Goal: Transaction & Acquisition: Purchase product/service

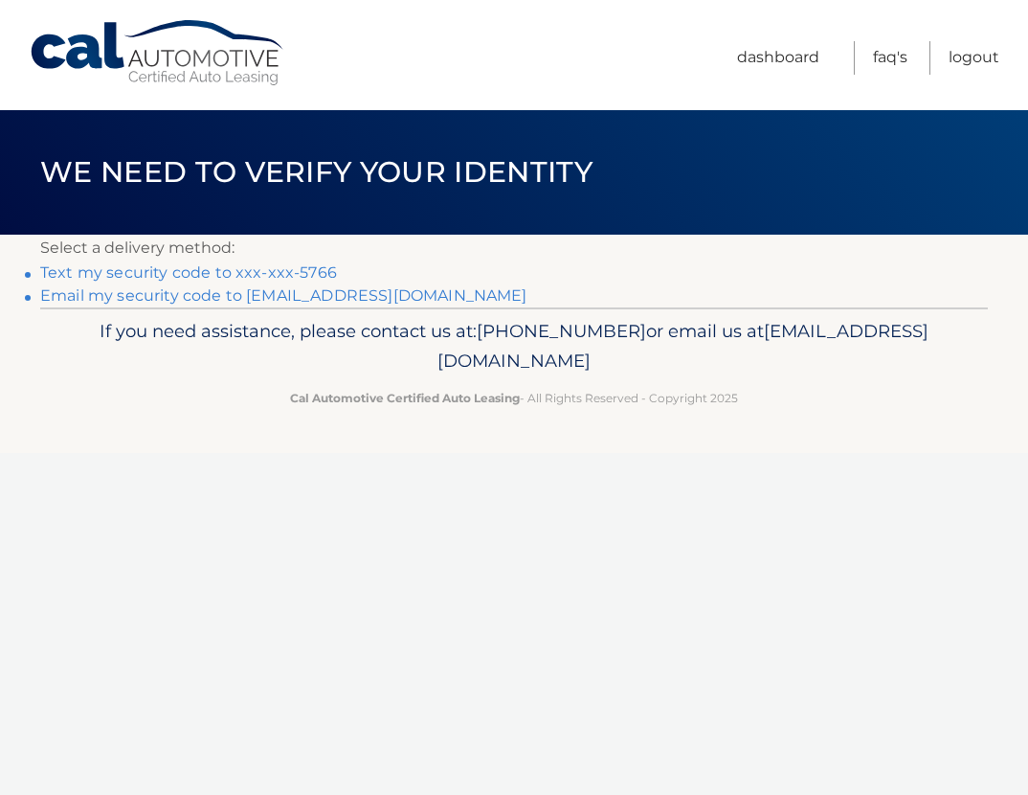
click at [249, 273] on link "Text my security code to xxx-xxx-5766" at bounding box center [188, 272] width 297 height 18
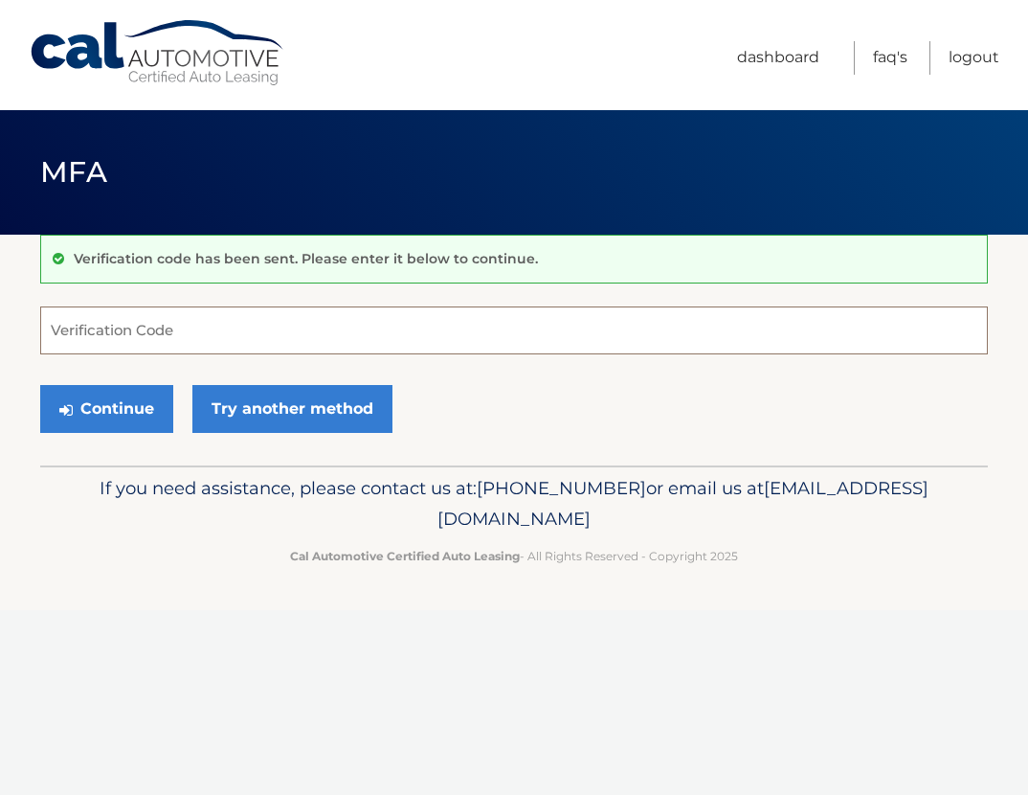
click at [138, 339] on input "Verification Code" at bounding box center [514, 330] width 948 height 48
type input "398108"
click at [40, 385] on button "Continue" at bounding box center [106, 409] width 133 height 48
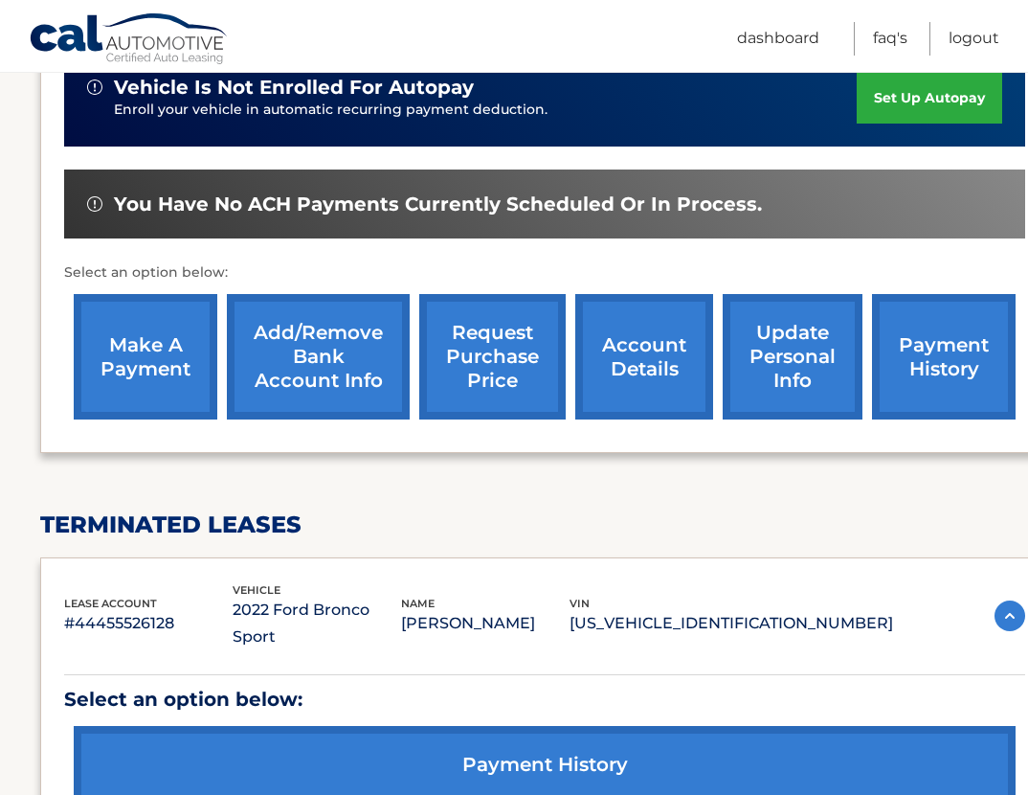
scroll to position [532, 0]
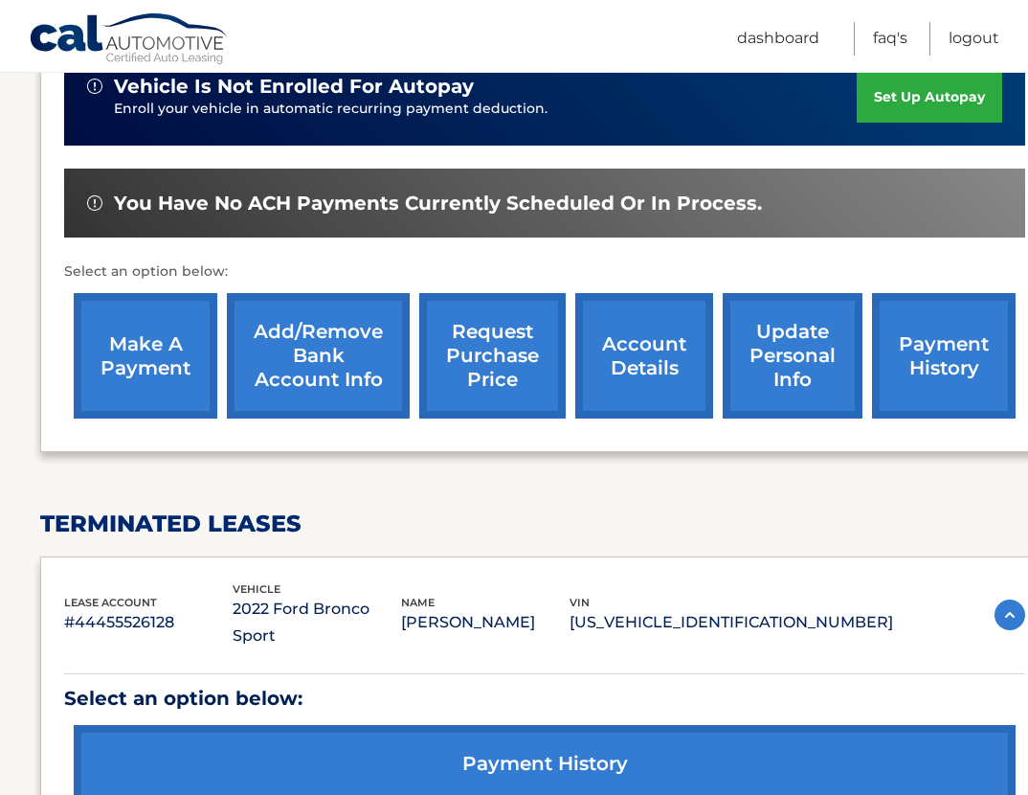
click at [167, 293] on link "make a payment" at bounding box center [146, 355] width 144 height 125
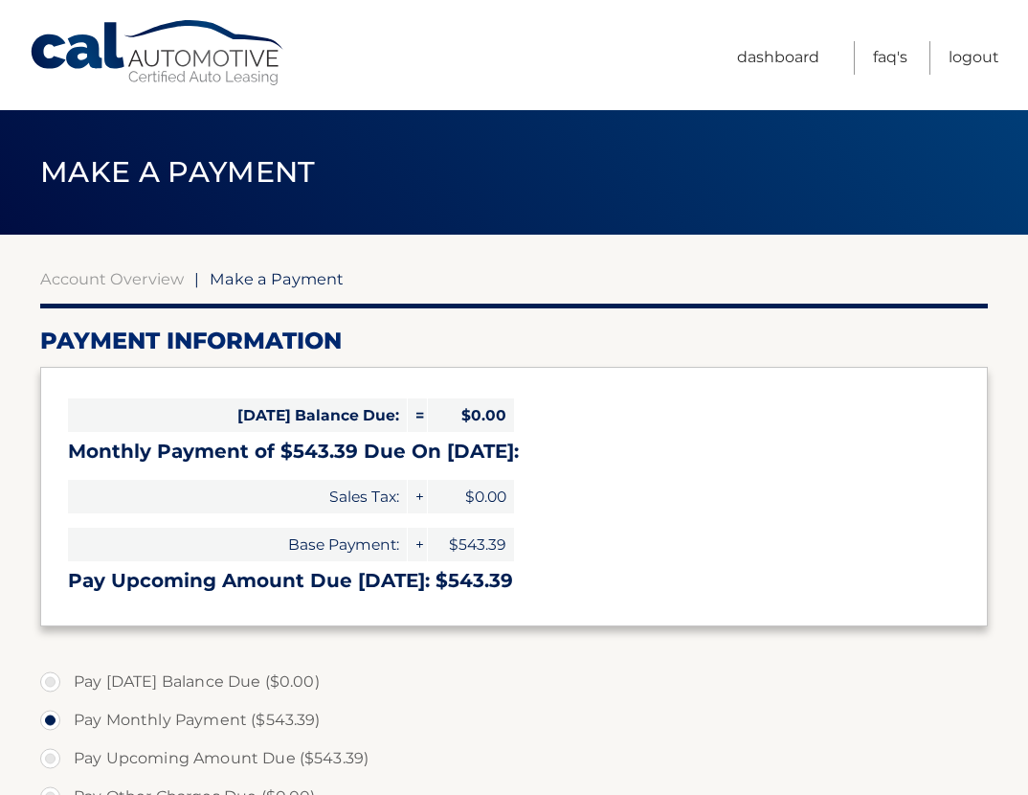
select select "ZjQ2OThmNGItOTIxZC00YzViLTkxOGMtY2UzYTM0NGMyMzA2"
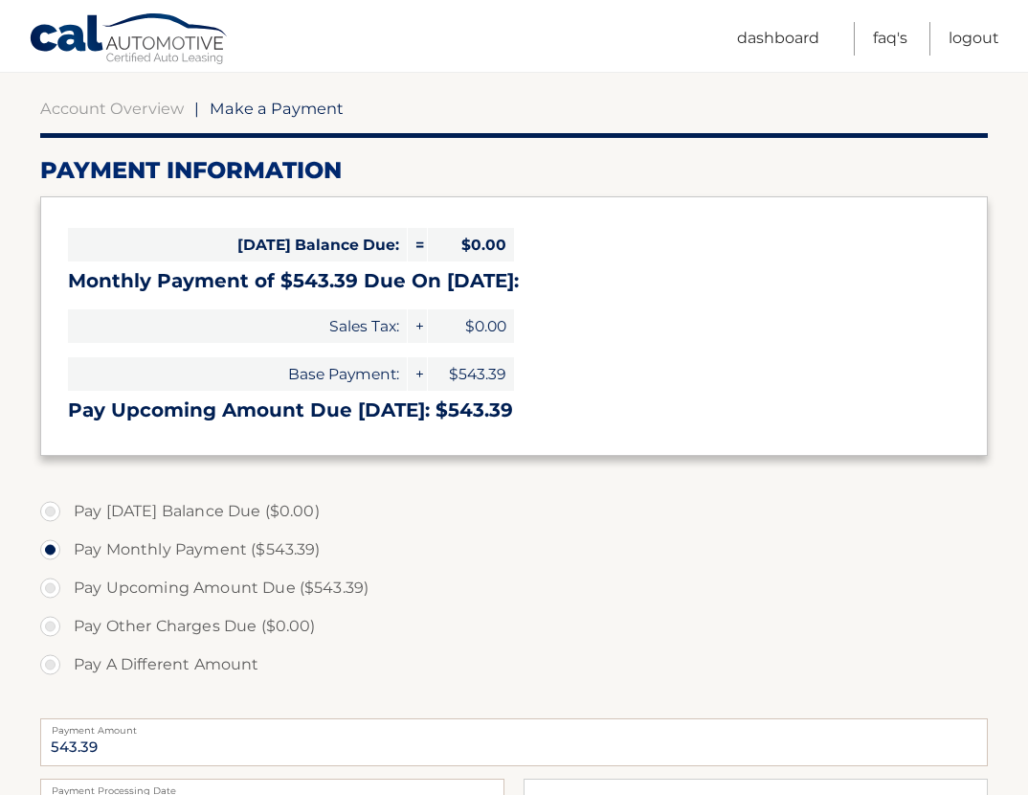
scroll to position [373, 0]
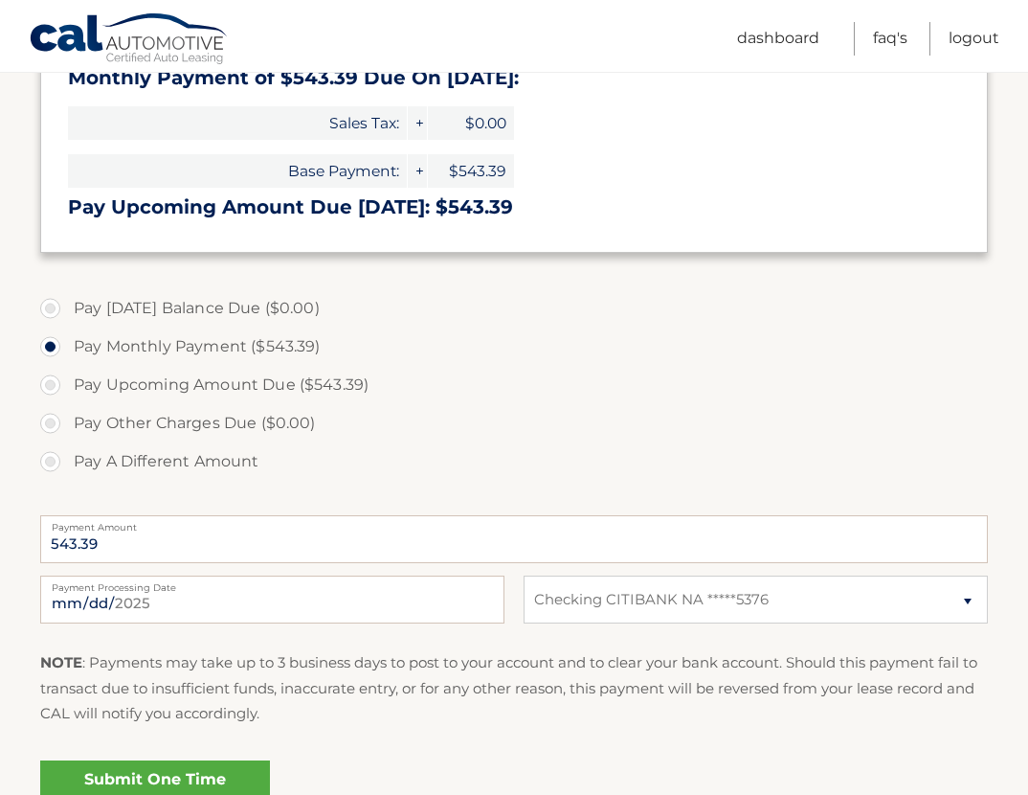
click at [59, 385] on label "Pay Upcoming Amount Due ($543.39)" at bounding box center [514, 385] width 948 height 38
click at [59, 385] on input "Pay Upcoming Amount Due ($543.39)" at bounding box center [57, 381] width 19 height 31
radio input "true"
click at [237, 600] on input "2025-09-24" at bounding box center [272, 599] width 464 height 48
type input "2025-10-14"
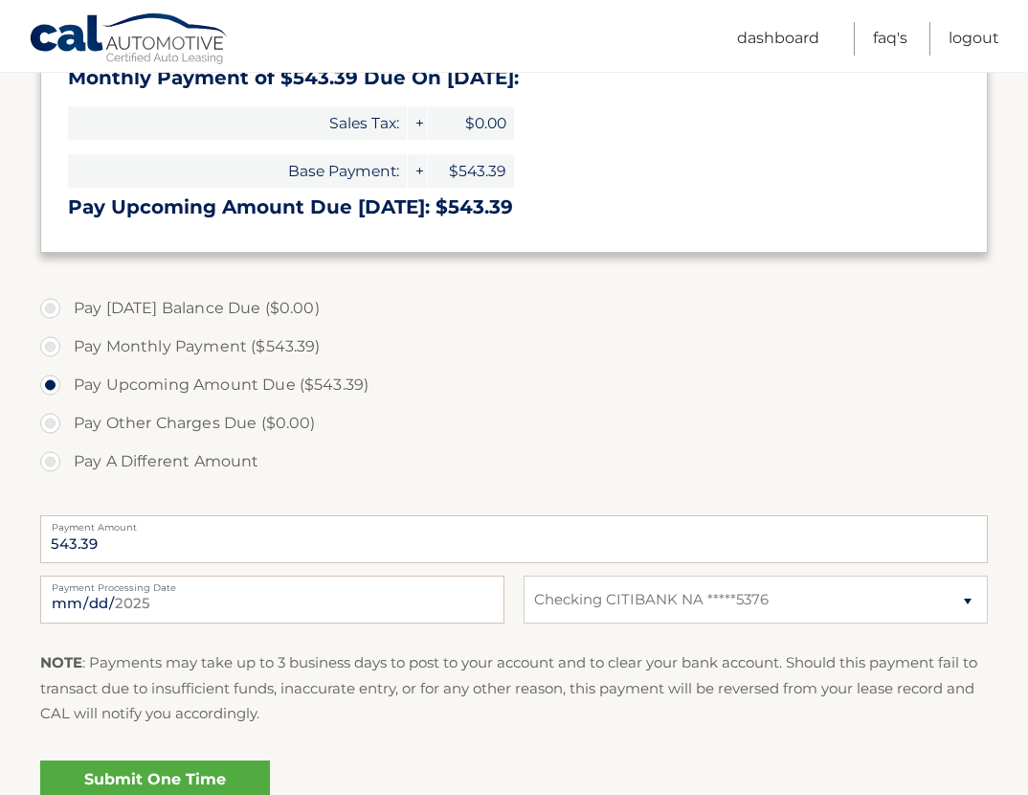
click at [566, 439] on label "Pay Other Charges Due ($0.00)" at bounding box center [514, 423] width 948 height 38
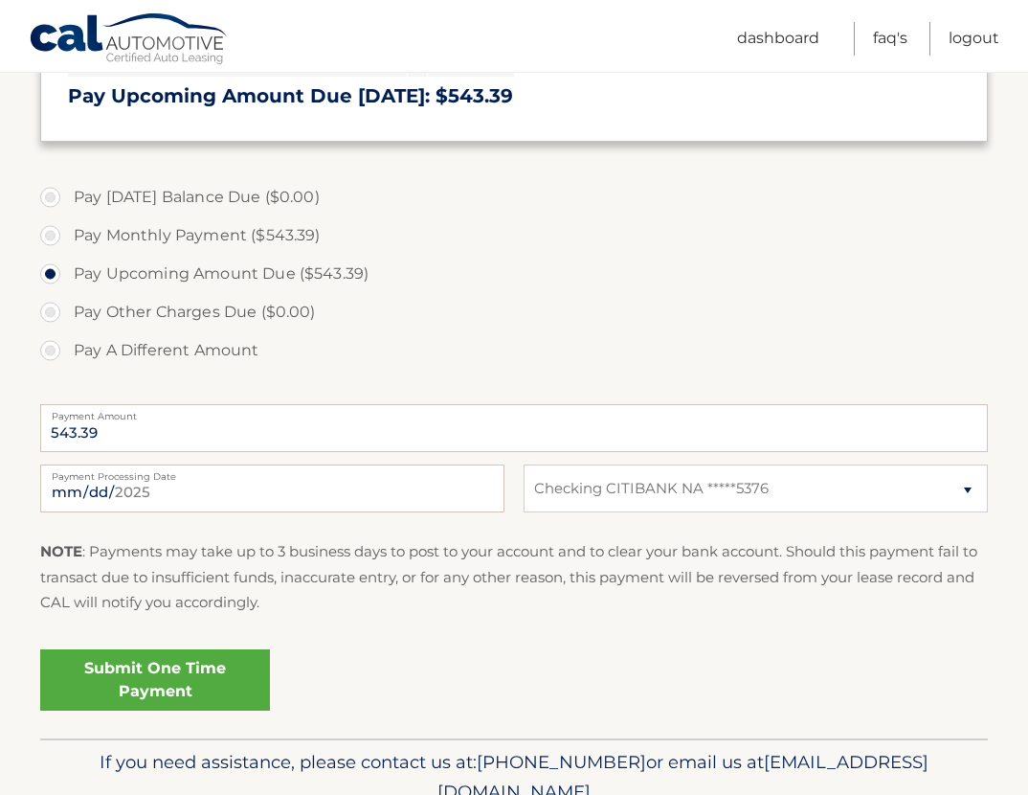
scroll to position [499, 0]
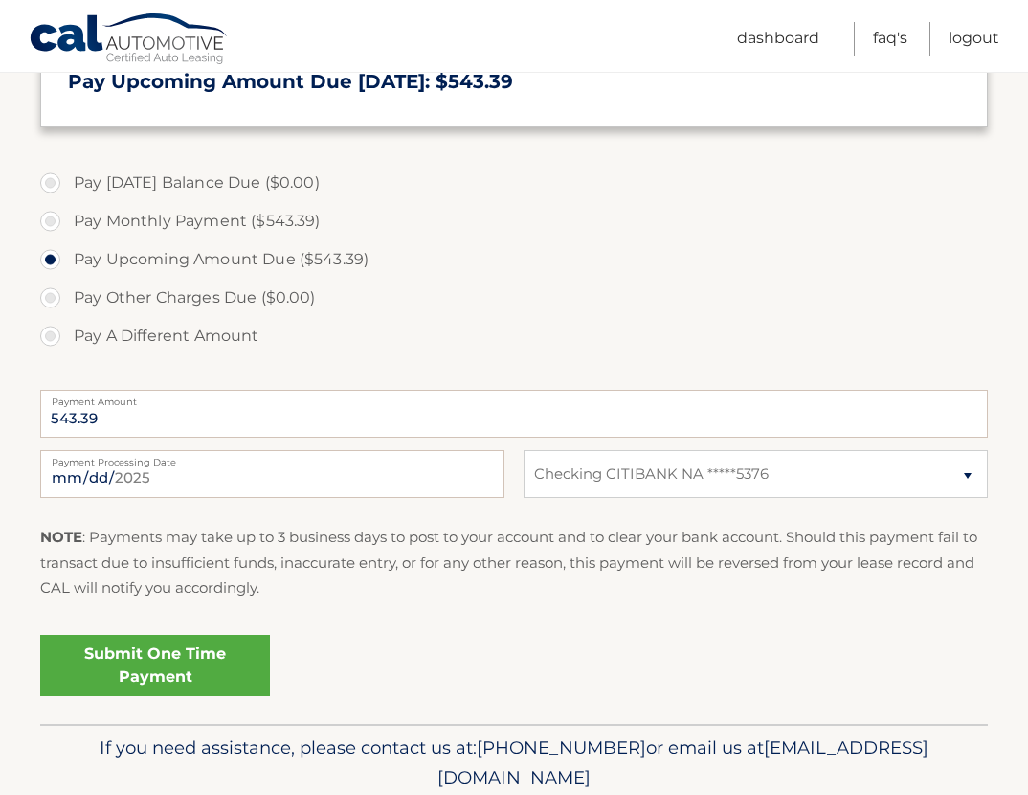
click at [141, 671] on link "Submit One Time Payment" at bounding box center [155, 665] width 230 height 61
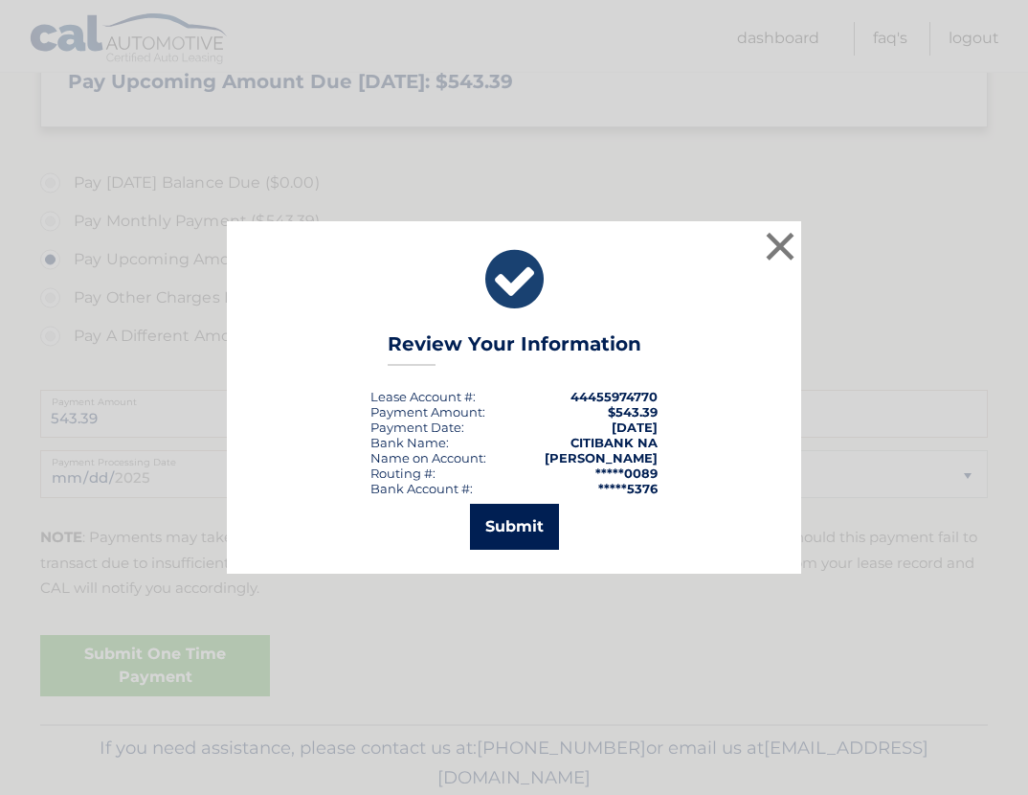
click at [476, 533] on button "Submit" at bounding box center [514, 527] width 89 height 46
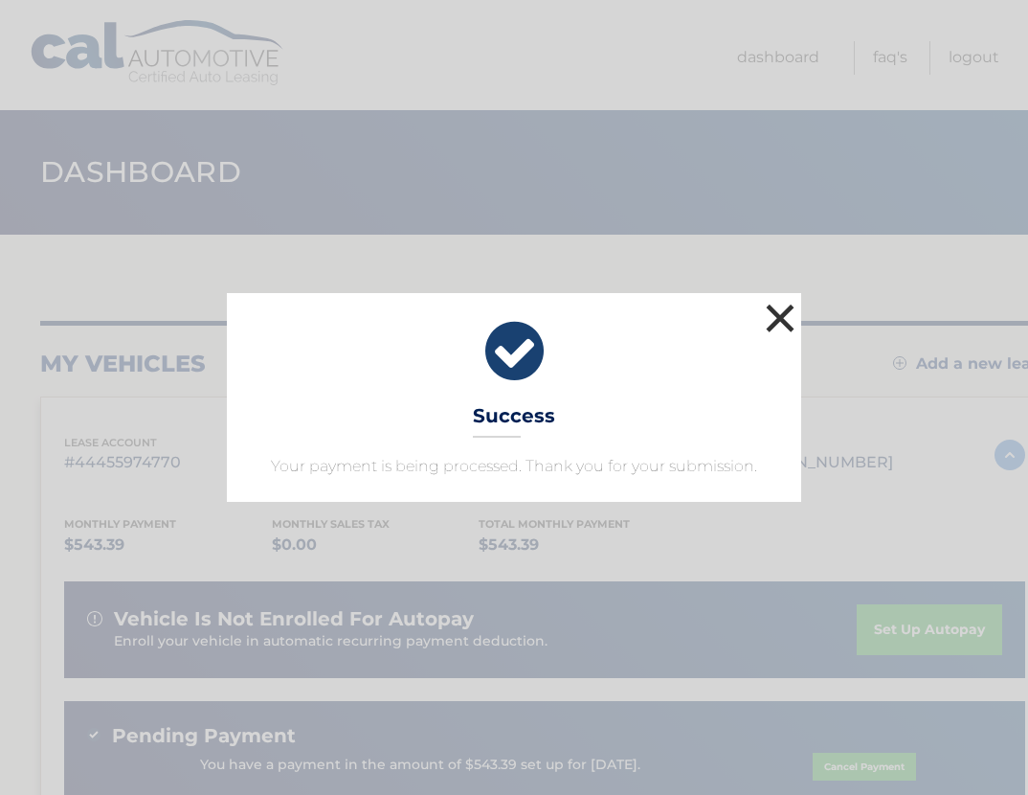
click at [783, 326] on button "×" at bounding box center [780, 318] width 38 height 38
